Goal: Navigation & Orientation: Find specific page/section

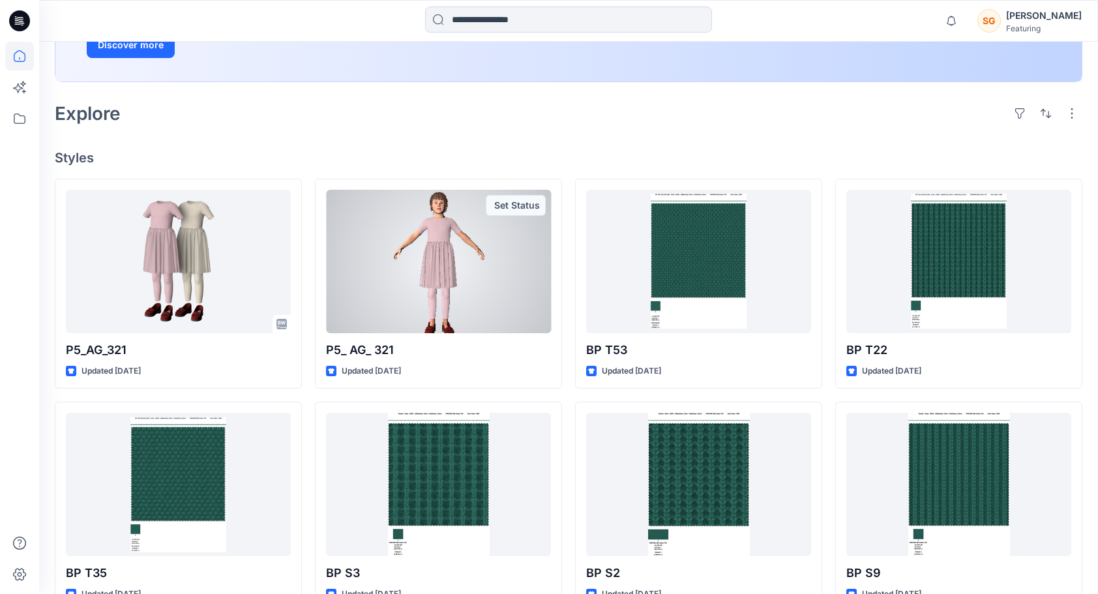
scroll to position [253, 0]
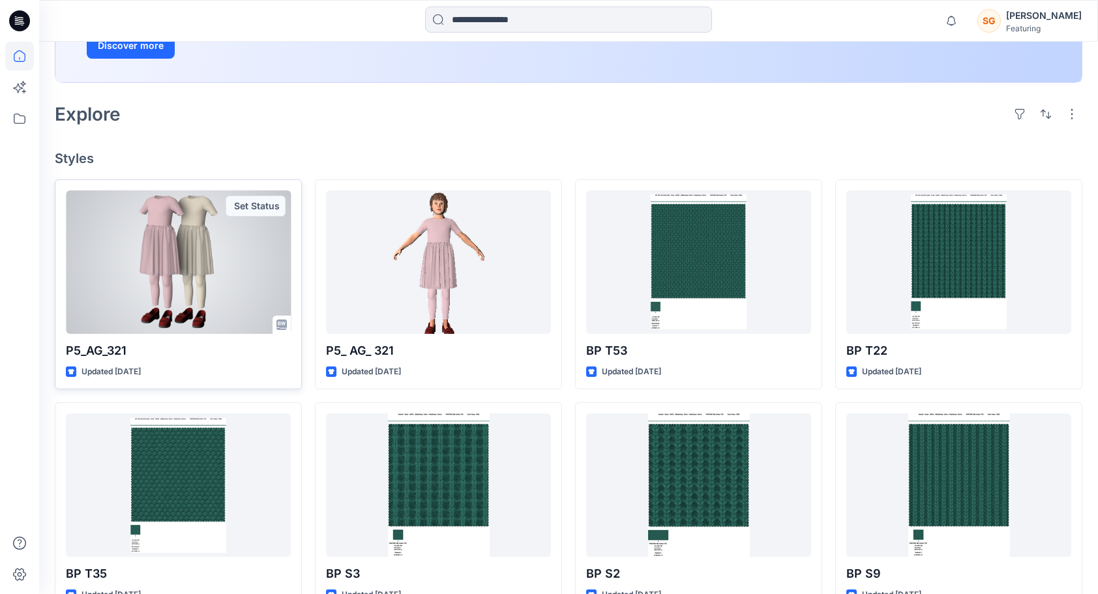
click at [239, 253] on div at bounding box center [178, 261] width 225 height 143
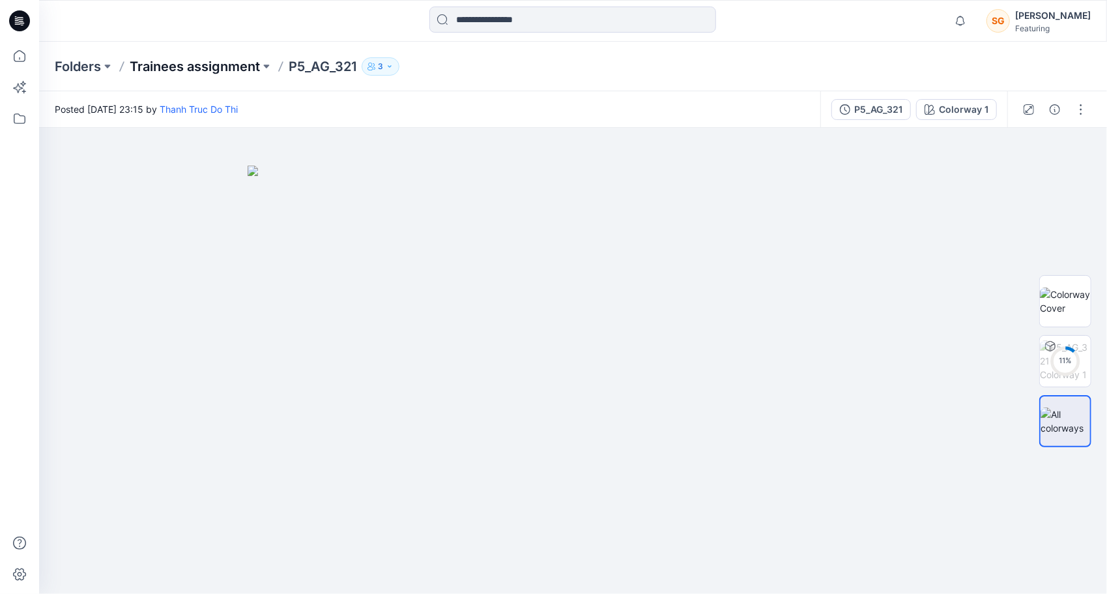
click at [220, 57] on p "Trainees assignment" at bounding box center [195, 66] width 130 height 18
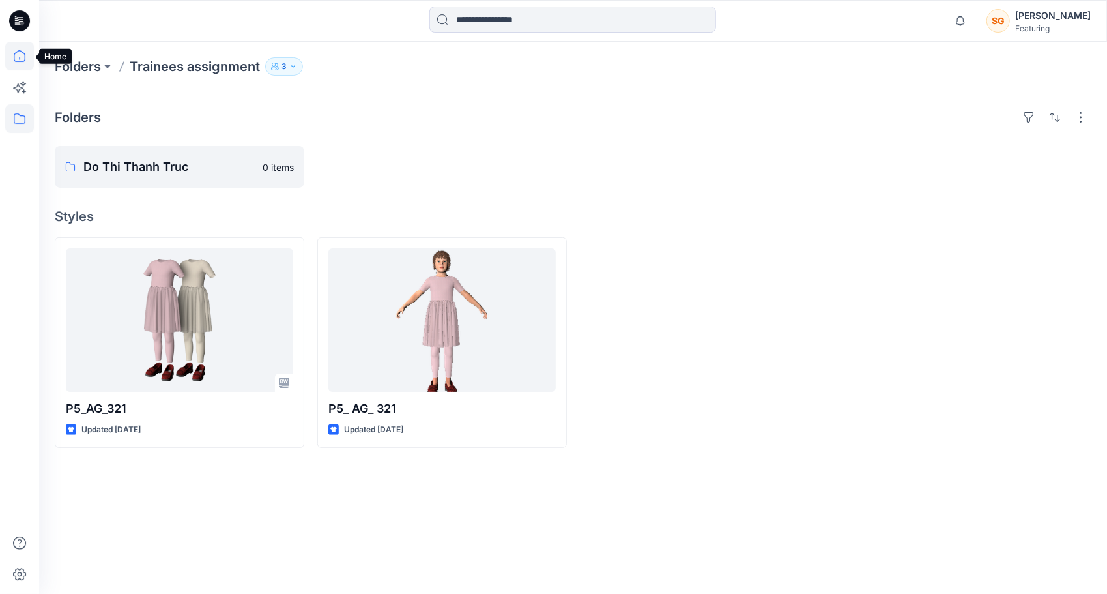
click at [18, 60] on icon at bounding box center [19, 56] width 29 height 29
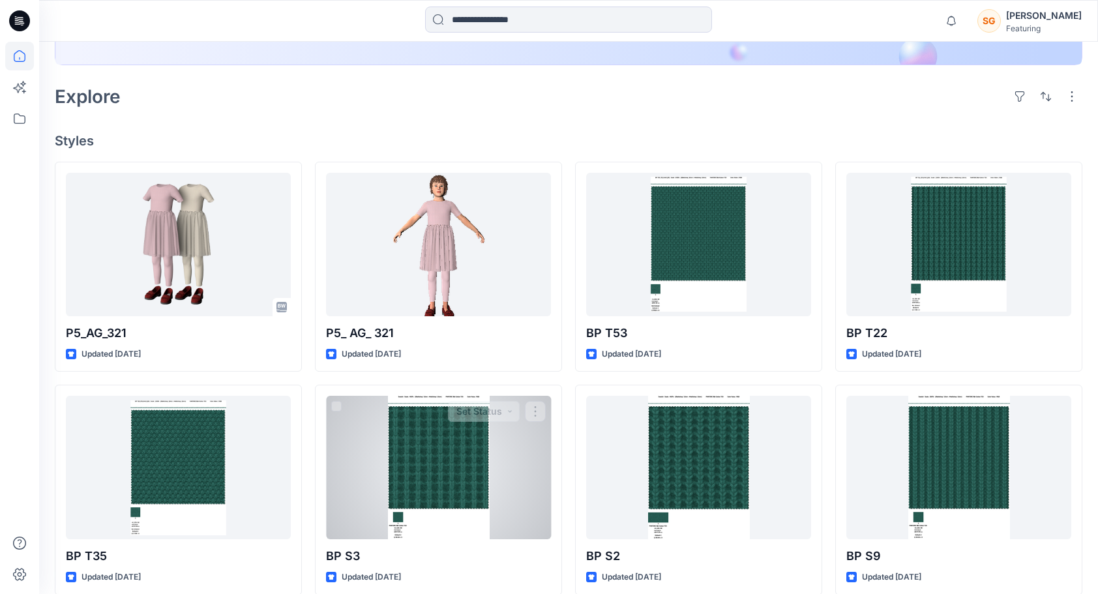
scroll to position [271, 0]
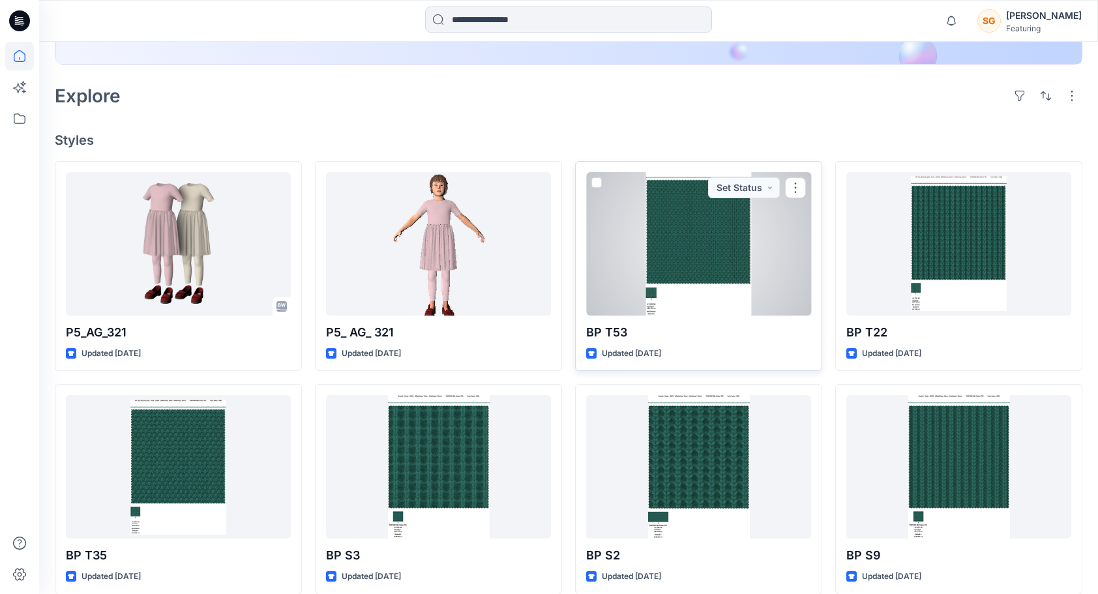
click at [675, 239] on div at bounding box center [698, 243] width 225 height 143
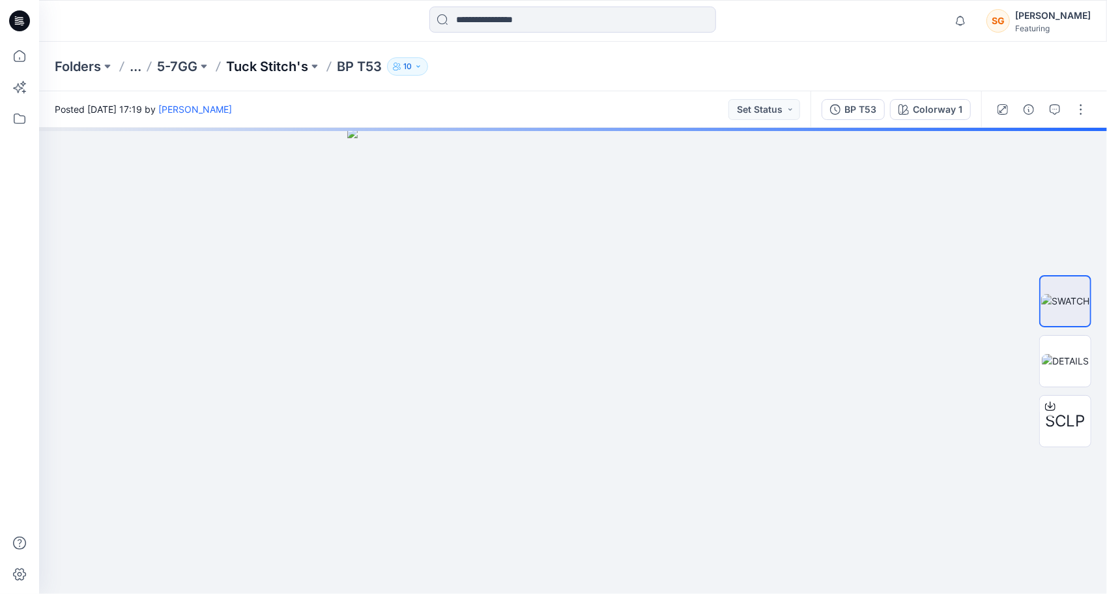
click at [274, 68] on p "Tuck Stitch's" at bounding box center [267, 66] width 82 height 18
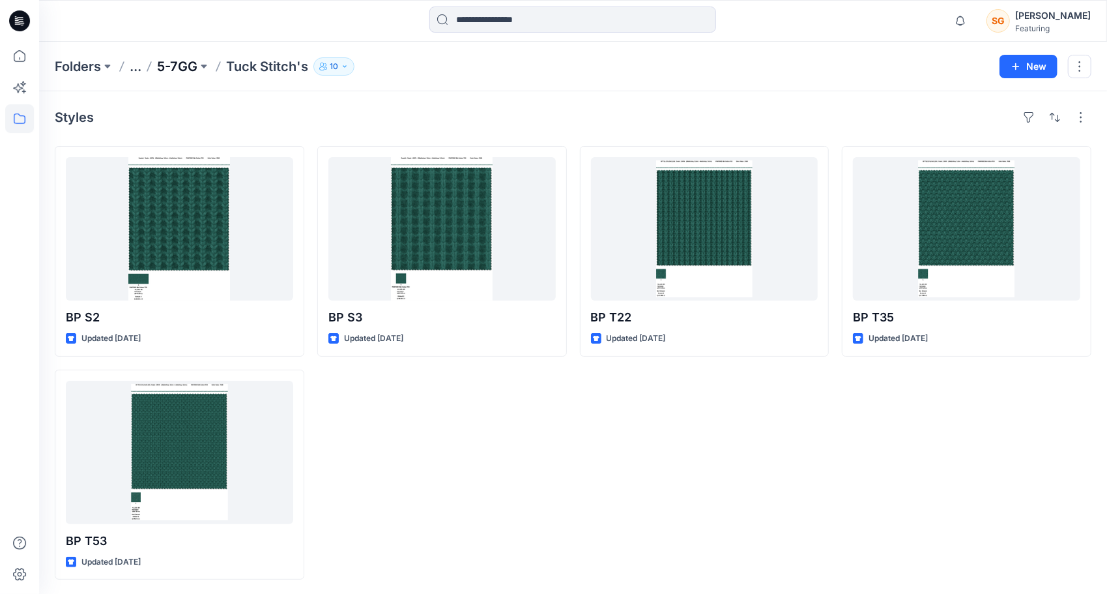
click at [179, 65] on p "5-7GG" at bounding box center [177, 66] width 40 height 18
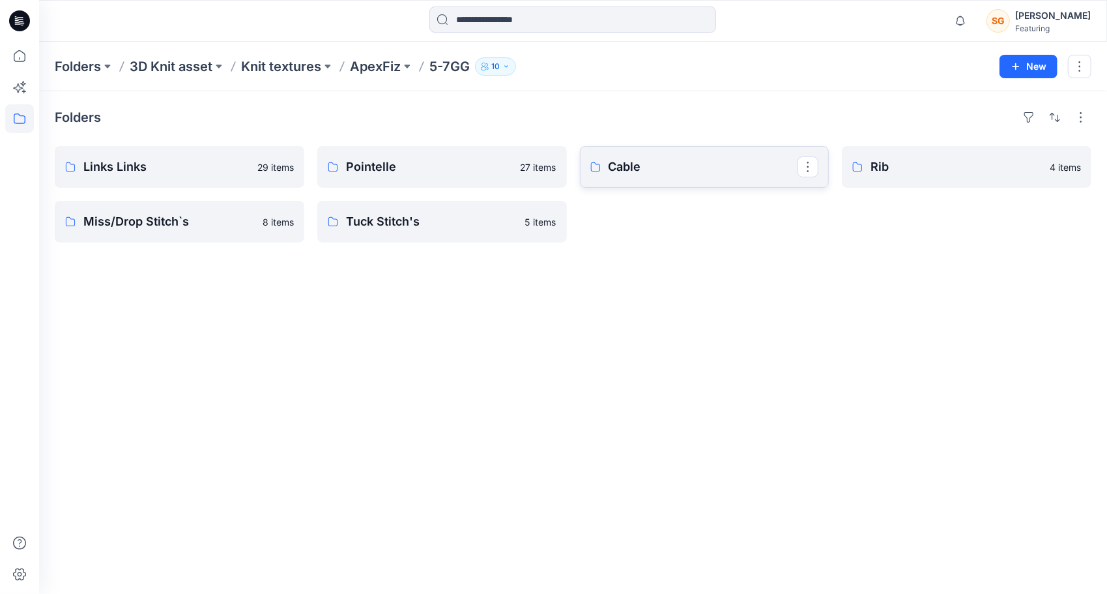
click at [655, 164] on p "Cable" at bounding box center [704, 167] width 190 height 18
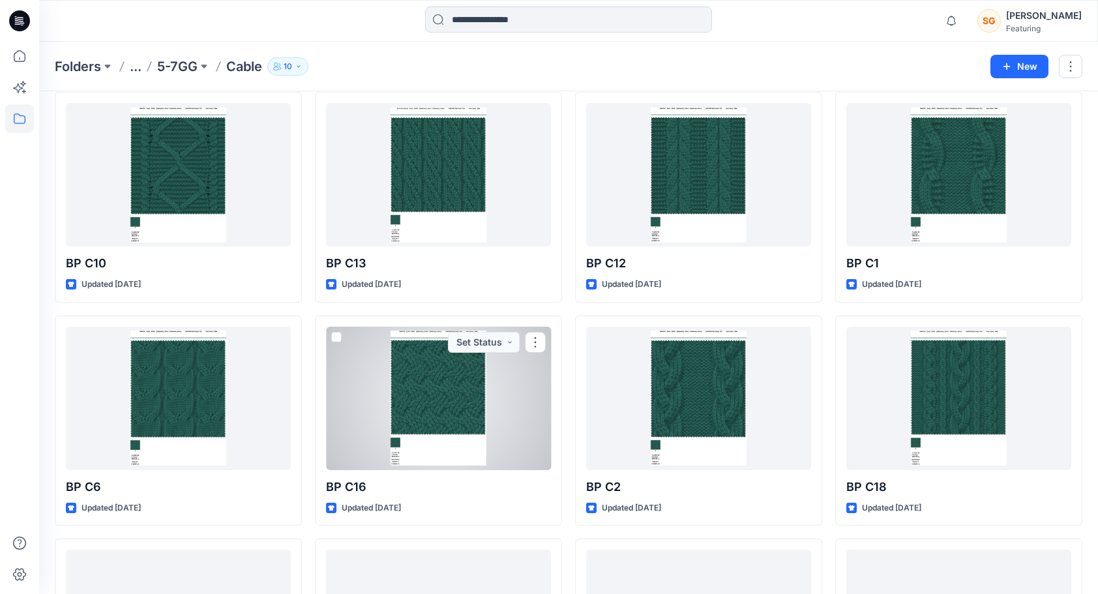
scroll to position [501, 0]
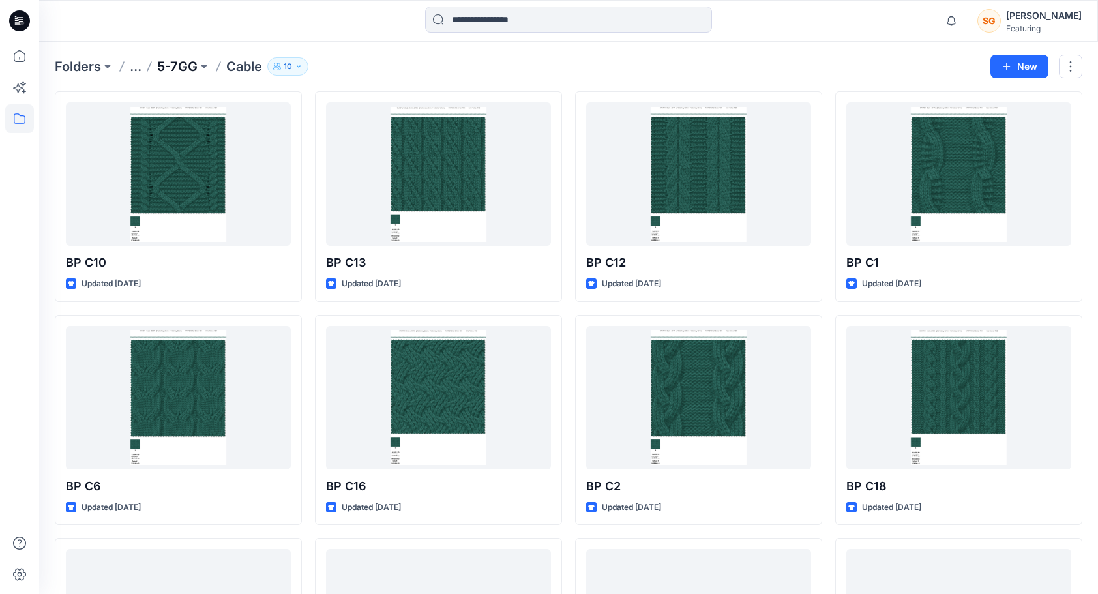
click at [186, 66] on p "5-7GG" at bounding box center [177, 66] width 40 height 18
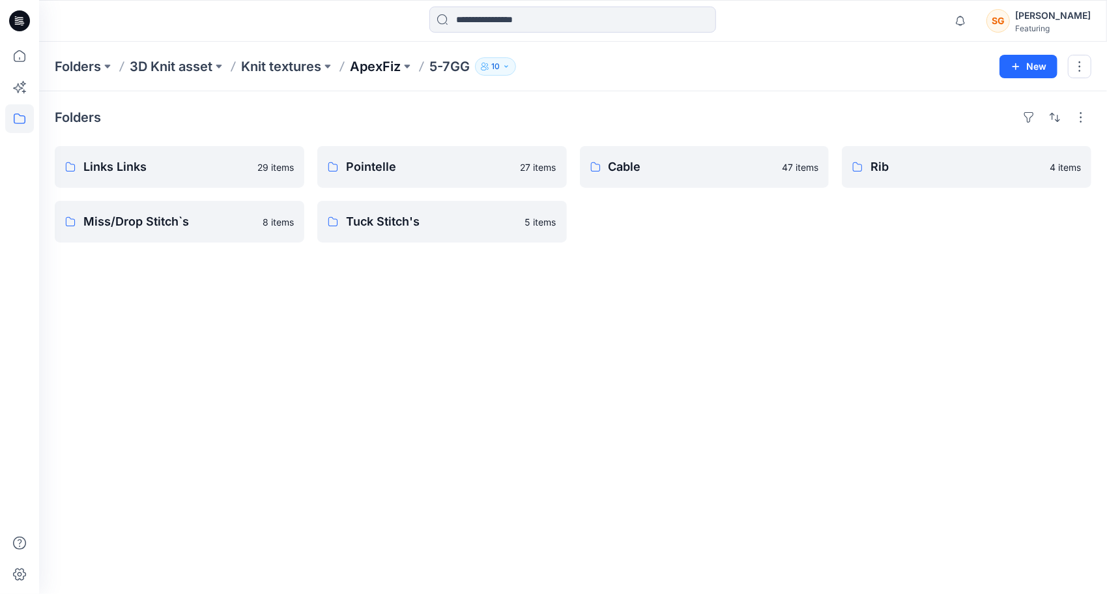
click at [377, 68] on p "ApexFiz" at bounding box center [375, 66] width 51 height 18
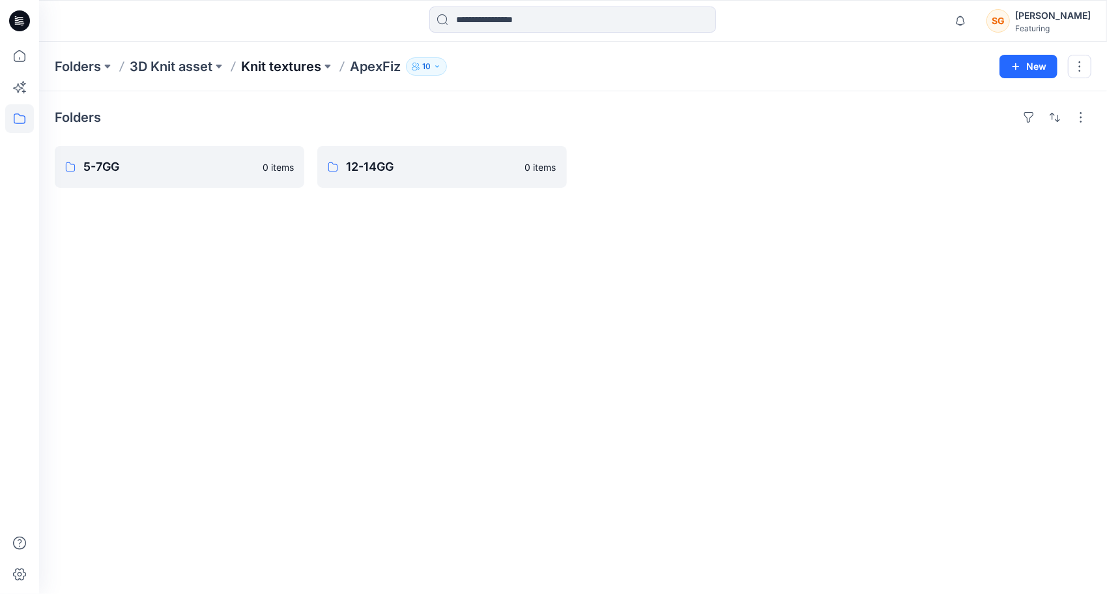
click at [302, 66] on p "Knit textures" at bounding box center [281, 66] width 80 height 18
click at [177, 181] on link "Create Plus" at bounding box center [180, 167] width 250 height 42
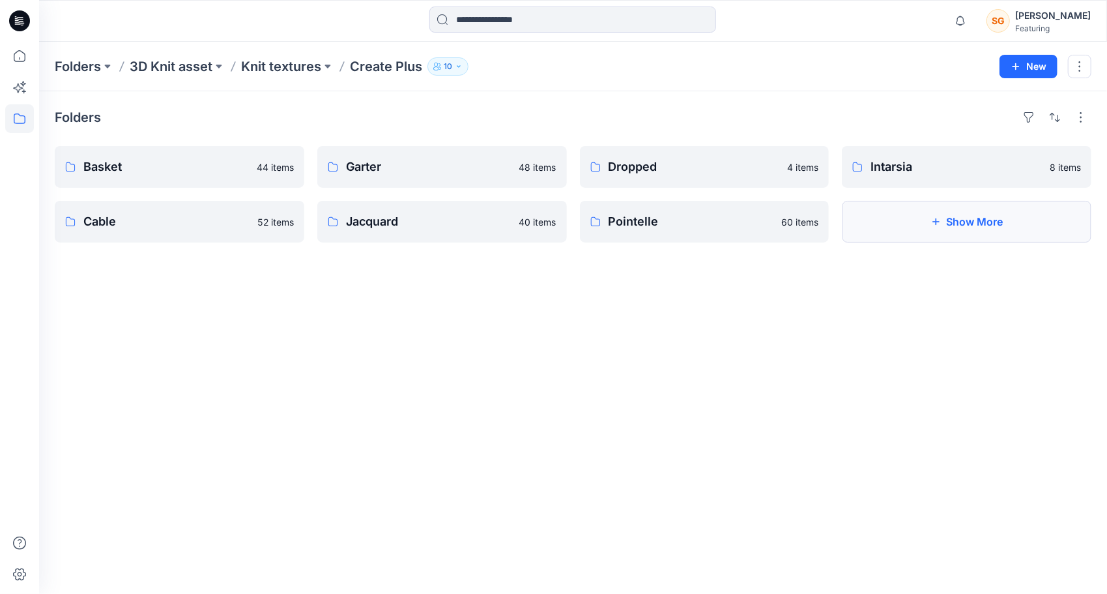
click at [928, 223] on button "Show More" at bounding box center [967, 222] width 250 height 42
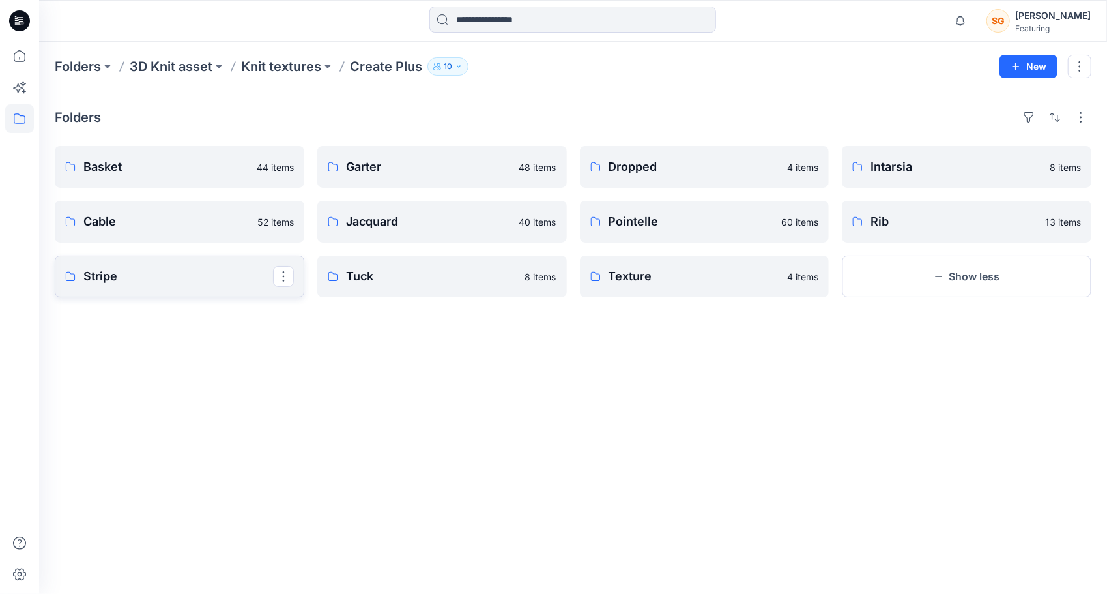
click at [231, 284] on p "Stripe" at bounding box center [178, 276] width 190 height 18
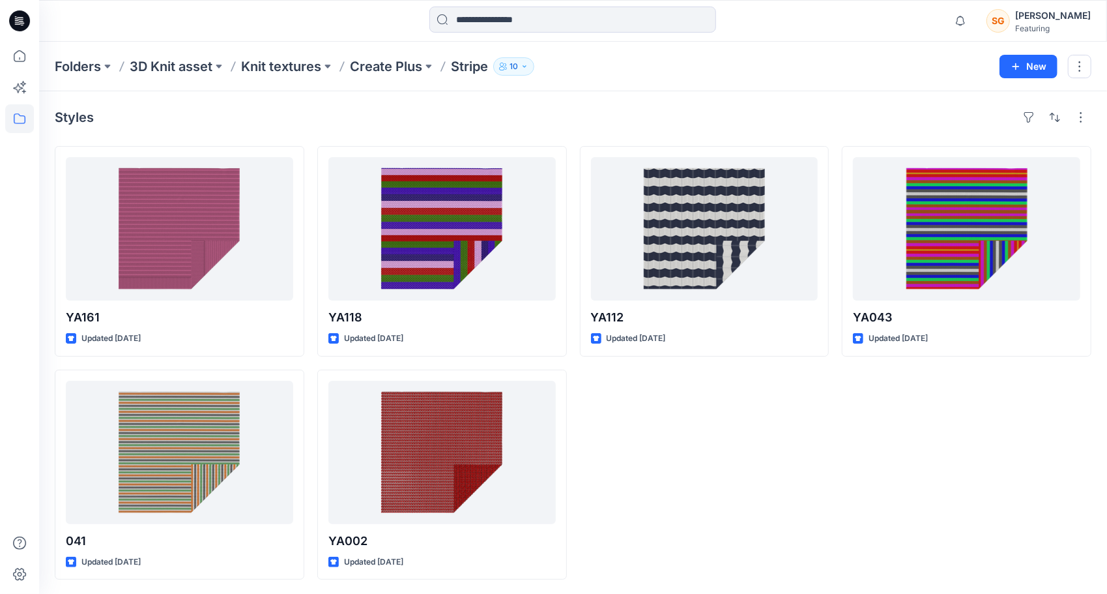
click at [375, 78] on div "Folders 3D Knit asset Knit textures Create Plus Stripe 10 New" at bounding box center [573, 67] width 1068 height 50
click at [385, 68] on p "Create Plus" at bounding box center [386, 66] width 72 height 18
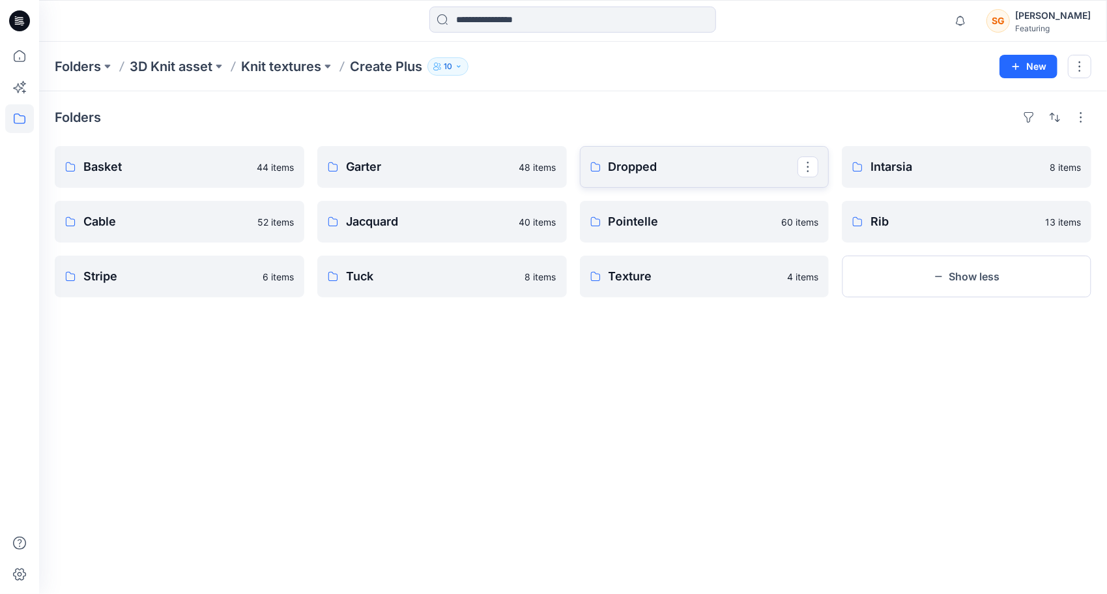
click at [673, 171] on p "Dropped" at bounding box center [704, 167] width 190 height 18
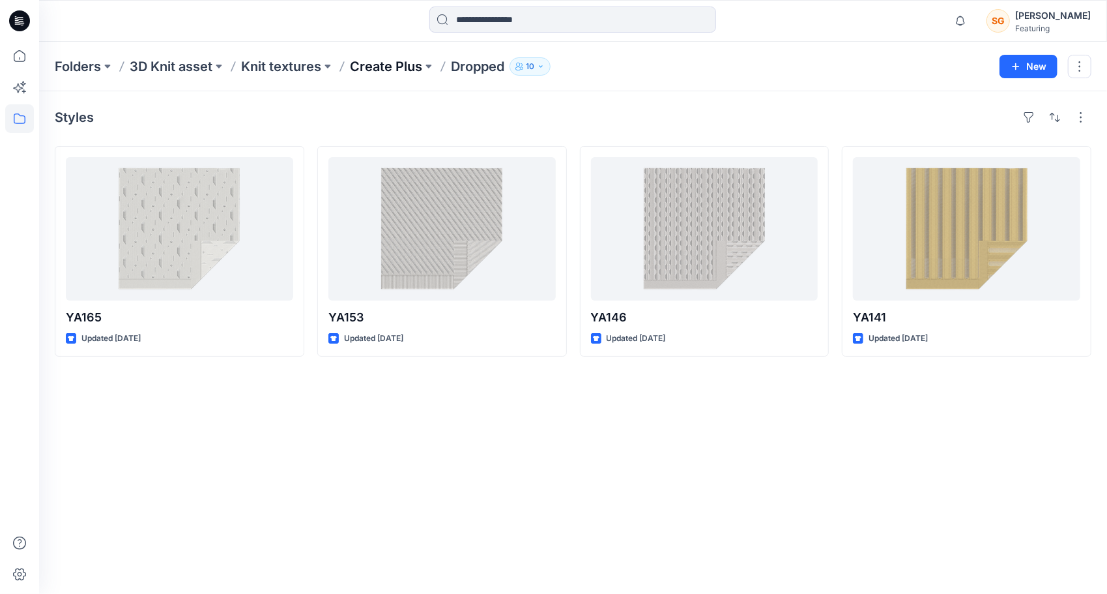
click at [374, 60] on p "Create Plus" at bounding box center [386, 66] width 72 height 18
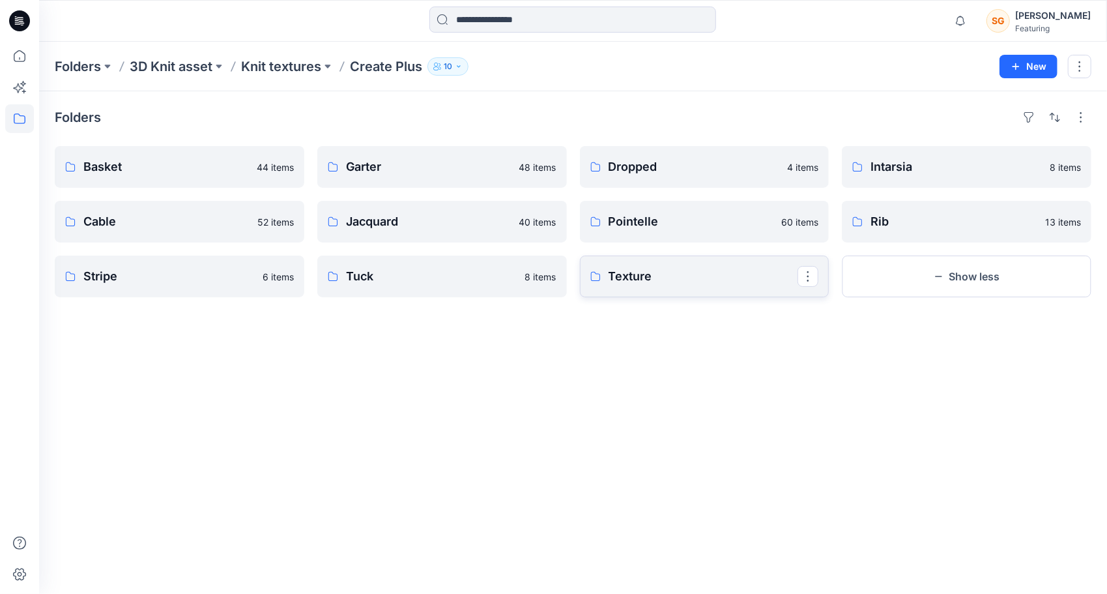
click at [707, 279] on p "Texture" at bounding box center [704, 276] width 190 height 18
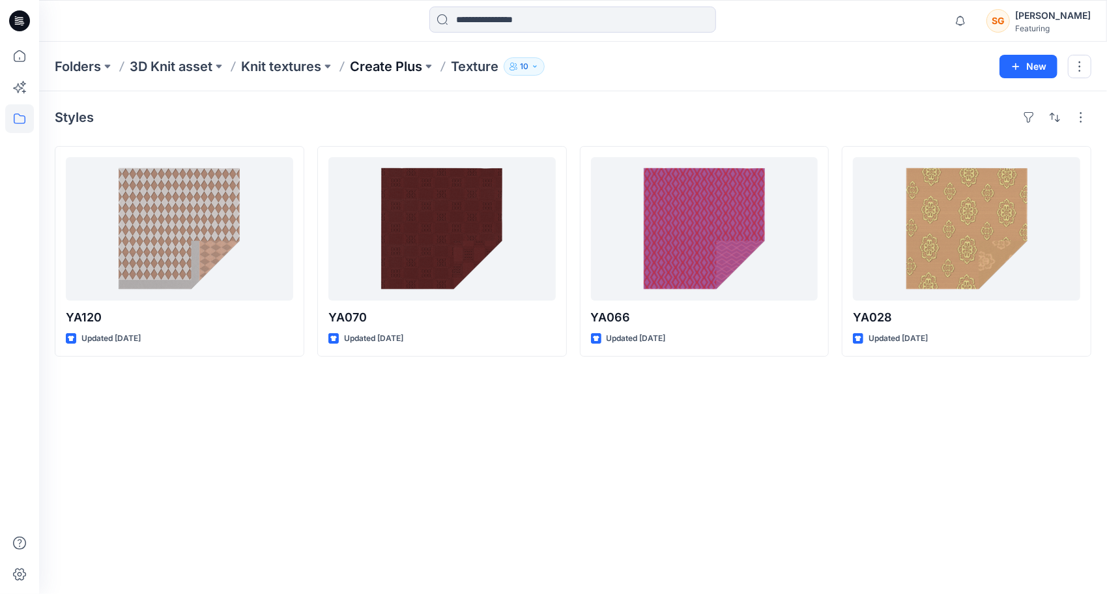
click at [382, 66] on p "Create Plus" at bounding box center [386, 66] width 72 height 18
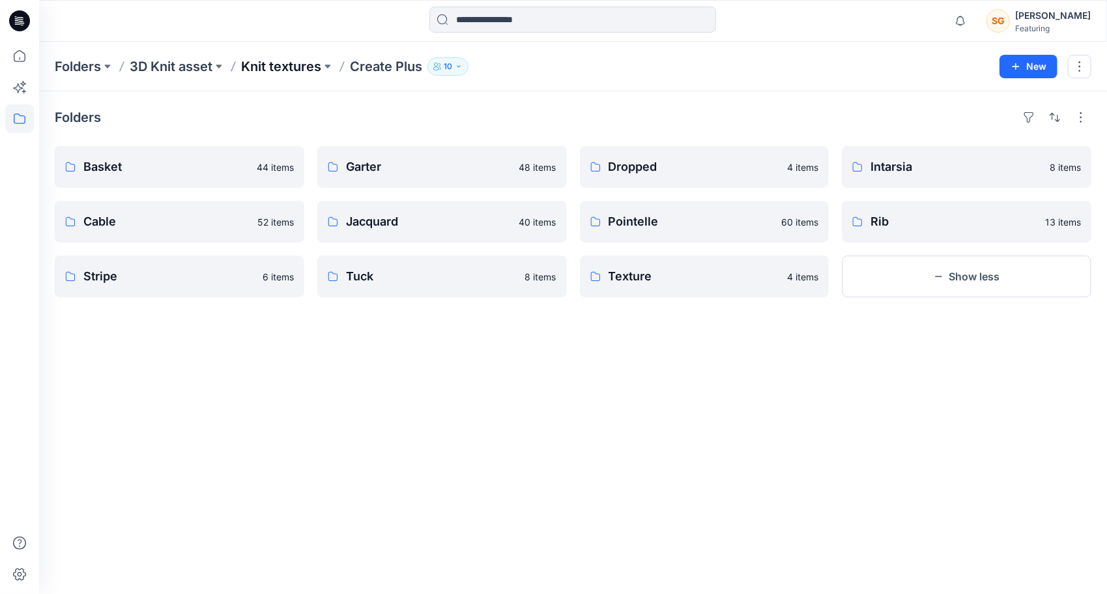
click at [275, 69] on p "Knit textures" at bounding box center [281, 66] width 80 height 18
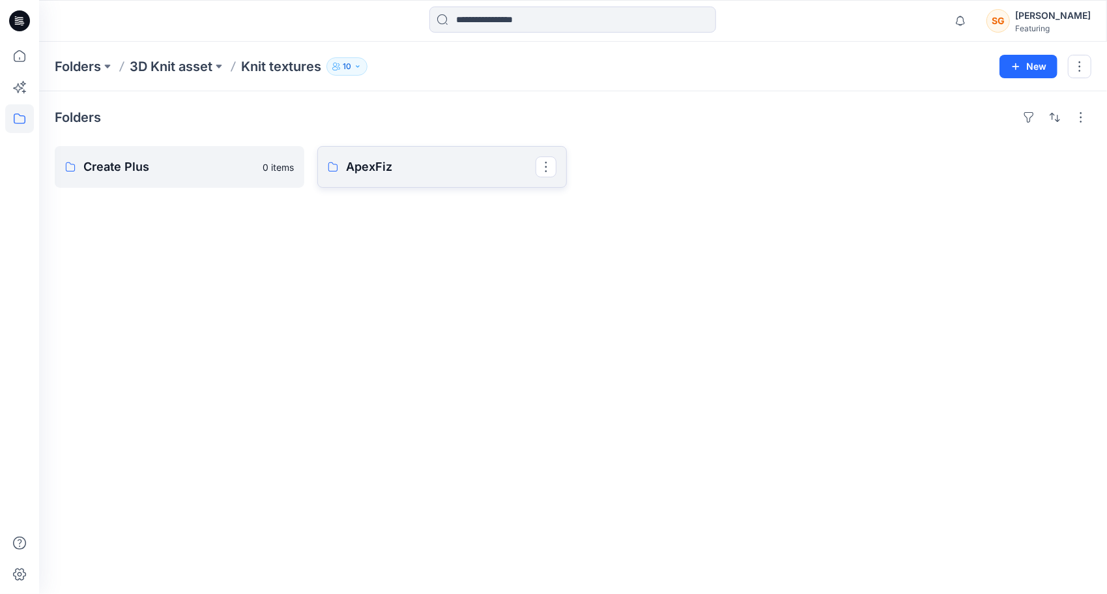
click at [382, 169] on p "ApexFiz" at bounding box center [441, 167] width 190 height 18
click at [159, 179] on link "5-7GG" at bounding box center [180, 167] width 250 height 42
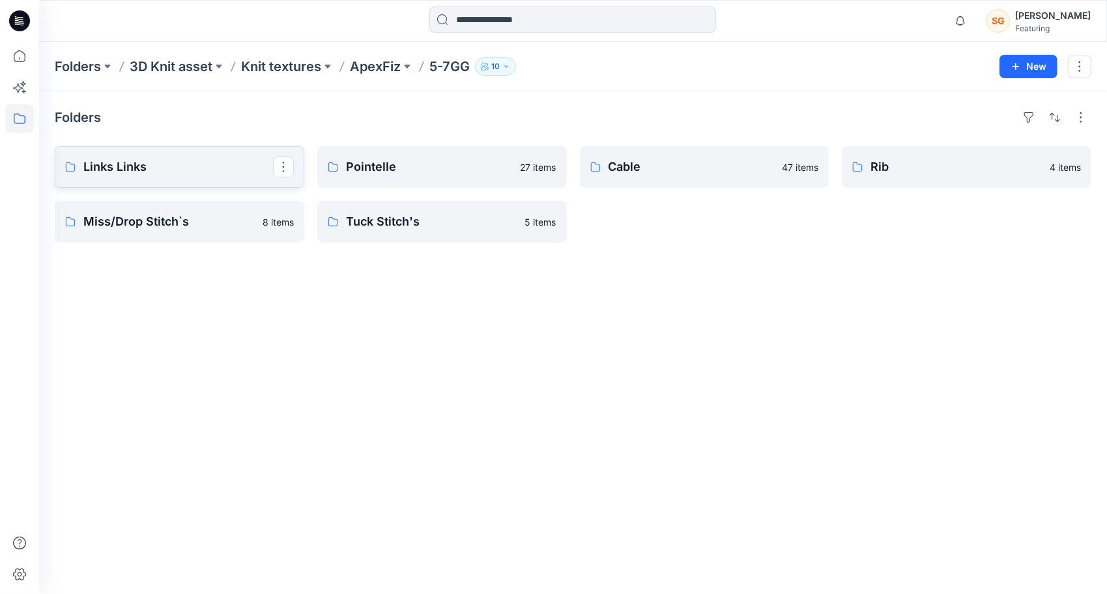
click at [120, 154] on link "Links Links" at bounding box center [180, 167] width 250 height 42
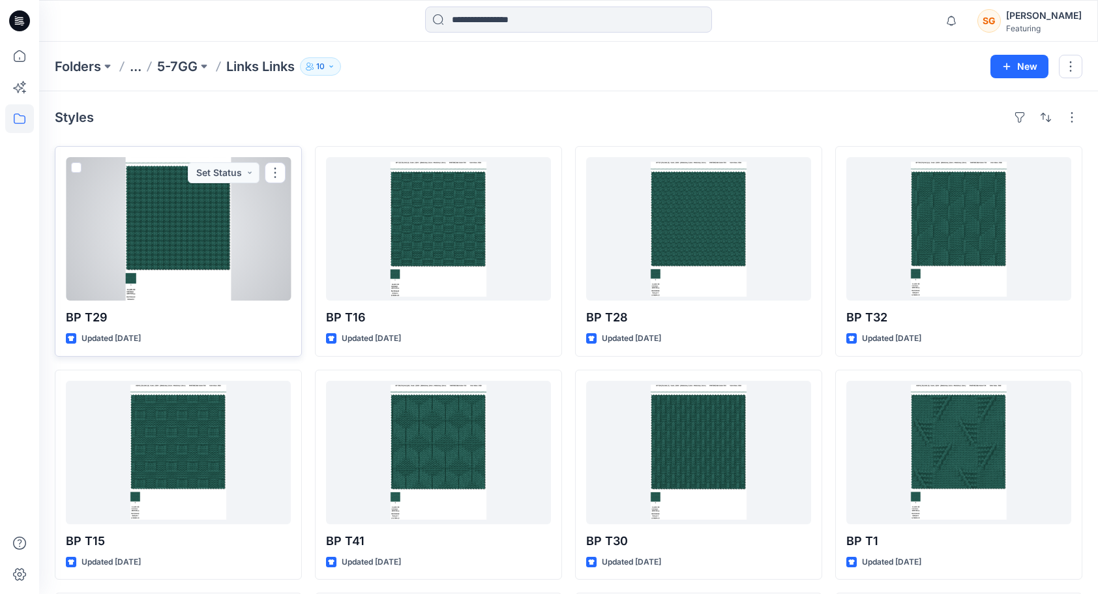
click at [200, 240] on div at bounding box center [178, 228] width 225 height 143
